Goal: Register for event/course

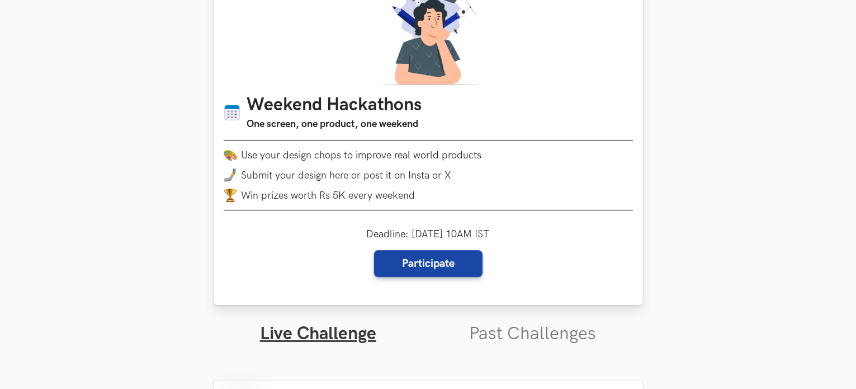
scroll to position [112, 0]
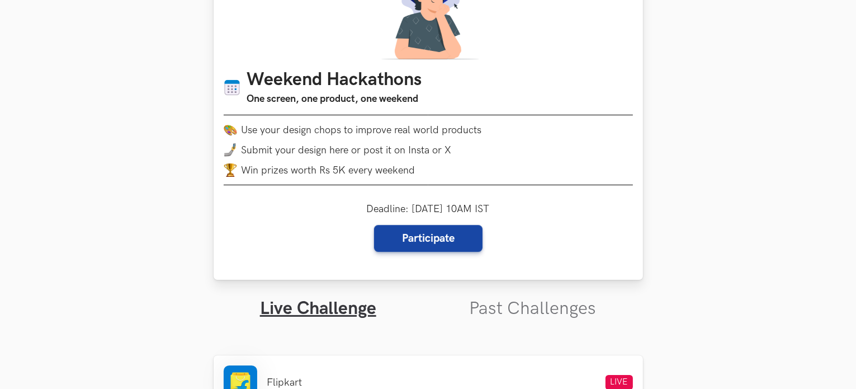
click at [392, 129] on li "Use your design chops to improve real world products" at bounding box center [428, 129] width 409 height 13
click at [388, 147] on span "Submit your design here or post it on Insta or X" at bounding box center [347, 150] width 210 height 12
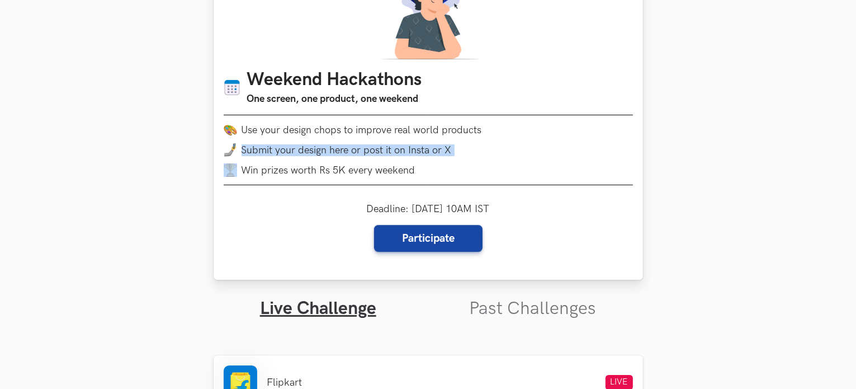
click at [388, 147] on span "Submit your design here or post it on Insta or X" at bounding box center [347, 150] width 210 height 12
click at [387, 166] on li "Win prizes worth Rs 5K every weekend" at bounding box center [428, 169] width 409 height 13
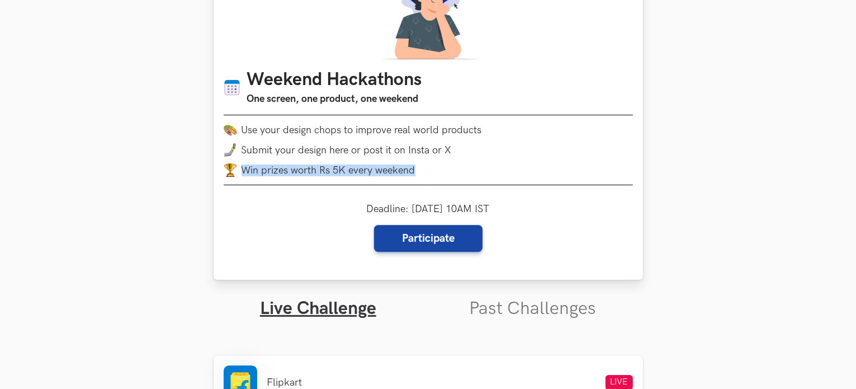
click at [387, 166] on li "Win prizes worth Rs 5K every weekend" at bounding box center [428, 169] width 409 height 13
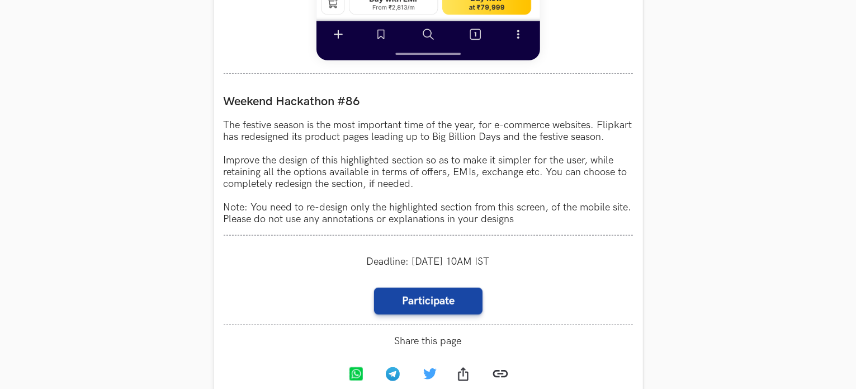
scroll to position [951, 0]
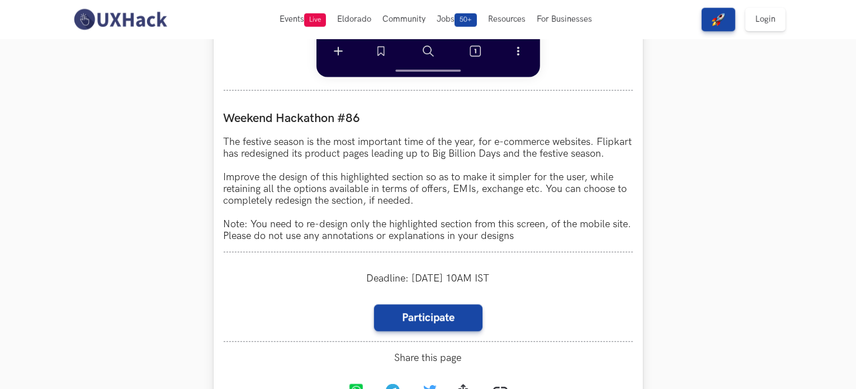
click at [267, 149] on p "The festive season is the most important time of the year, for e-commerce websi…" at bounding box center [428, 189] width 409 height 106
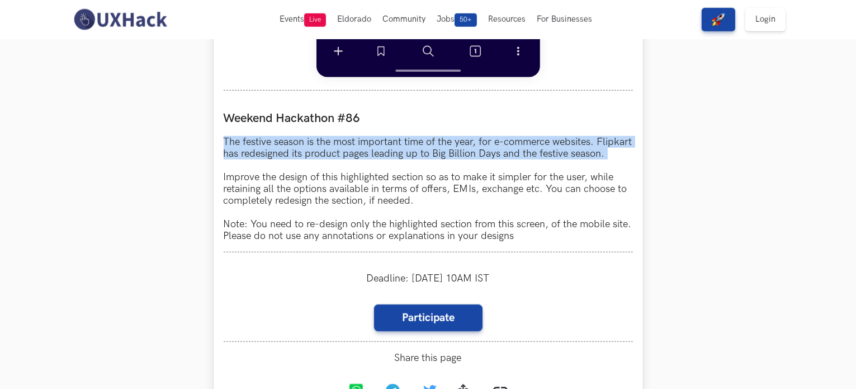
click at [267, 149] on p "The festive season is the most important time of the year, for e-commerce websi…" at bounding box center [428, 189] width 409 height 106
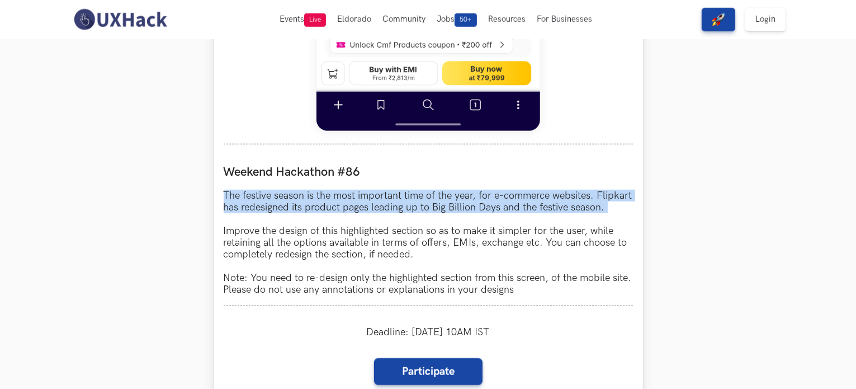
scroll to position [895, 0]
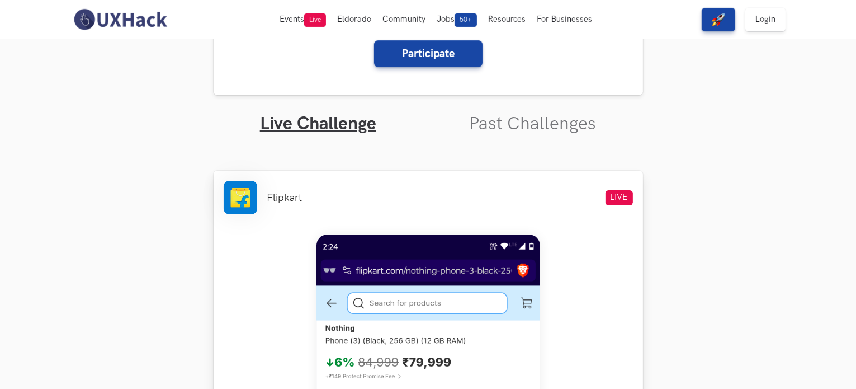
scroll to position [280, 0]
